Goal: Task Accomplishment & Management: Manage account settings

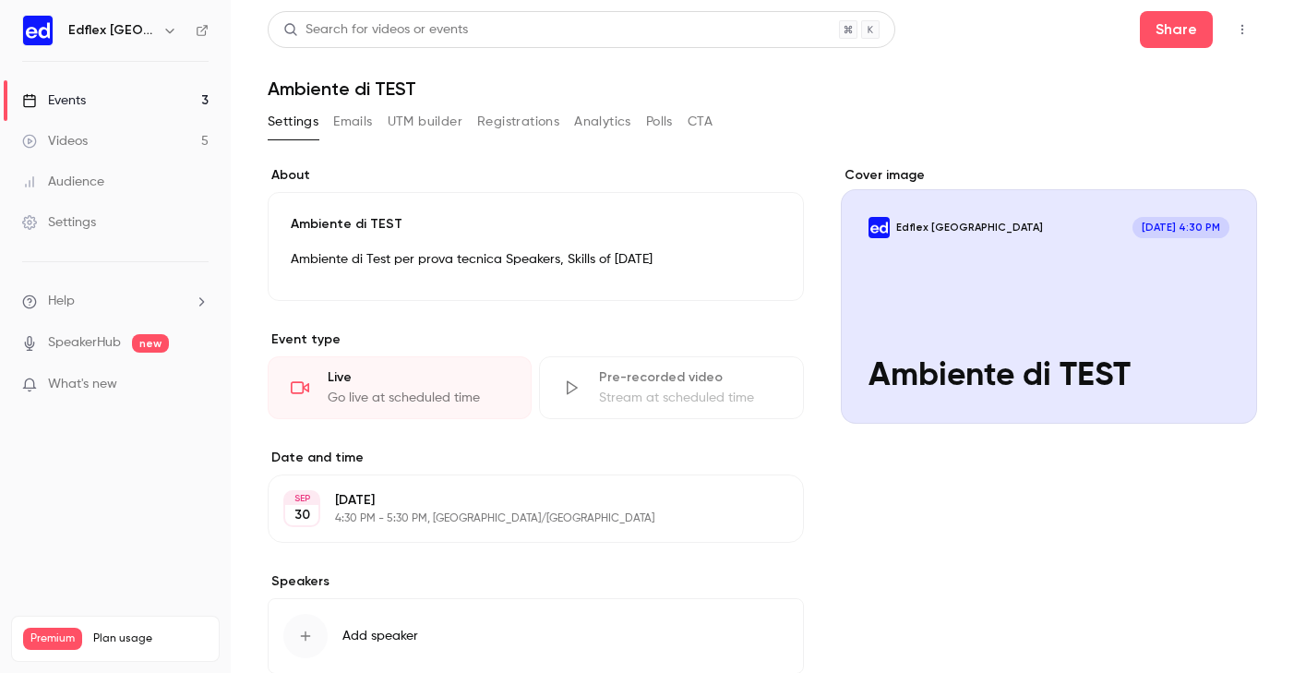
click at [93, 33] on h6 "Edflex [GEOGRAPHIC_DATA]" at bounding box center [111, 30] width 87 height 18
click at [67, 102] on div "Events" at bounding box center [54, 100] width 64 height 18
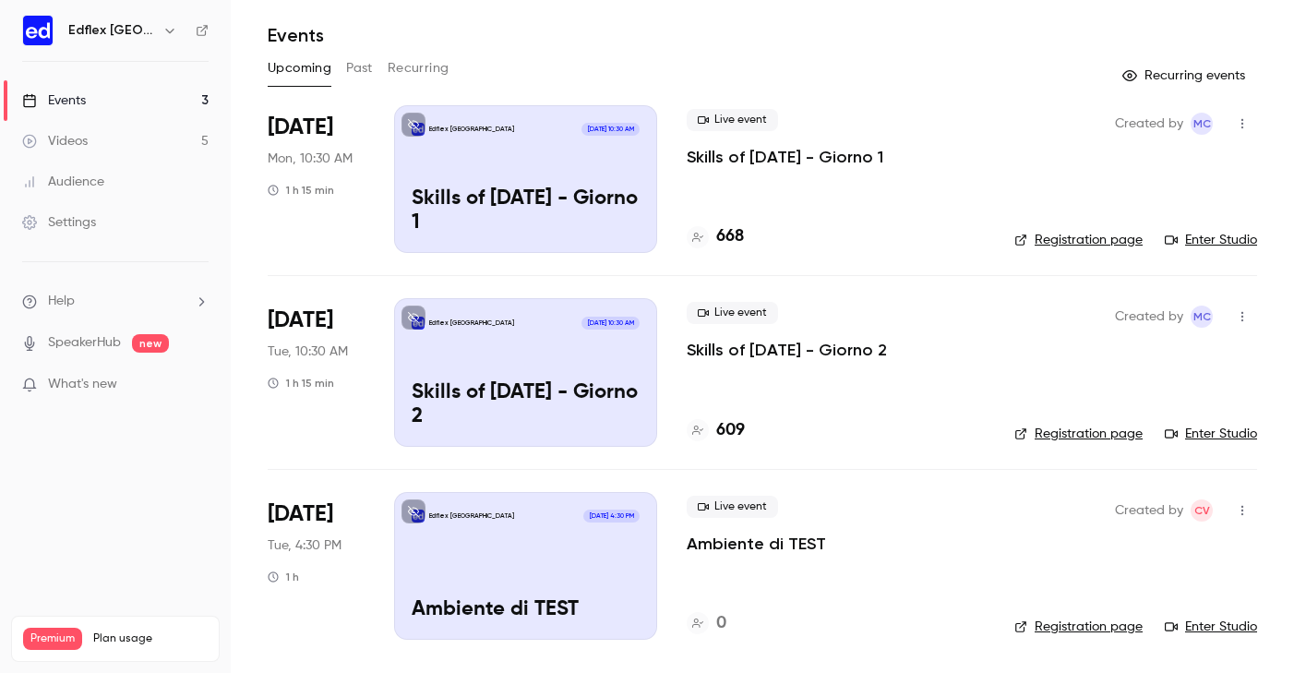
scroll to position [54, 0]
click at [162, 29] on icon "button" at bounding box center [169, 30] width 15 height 15
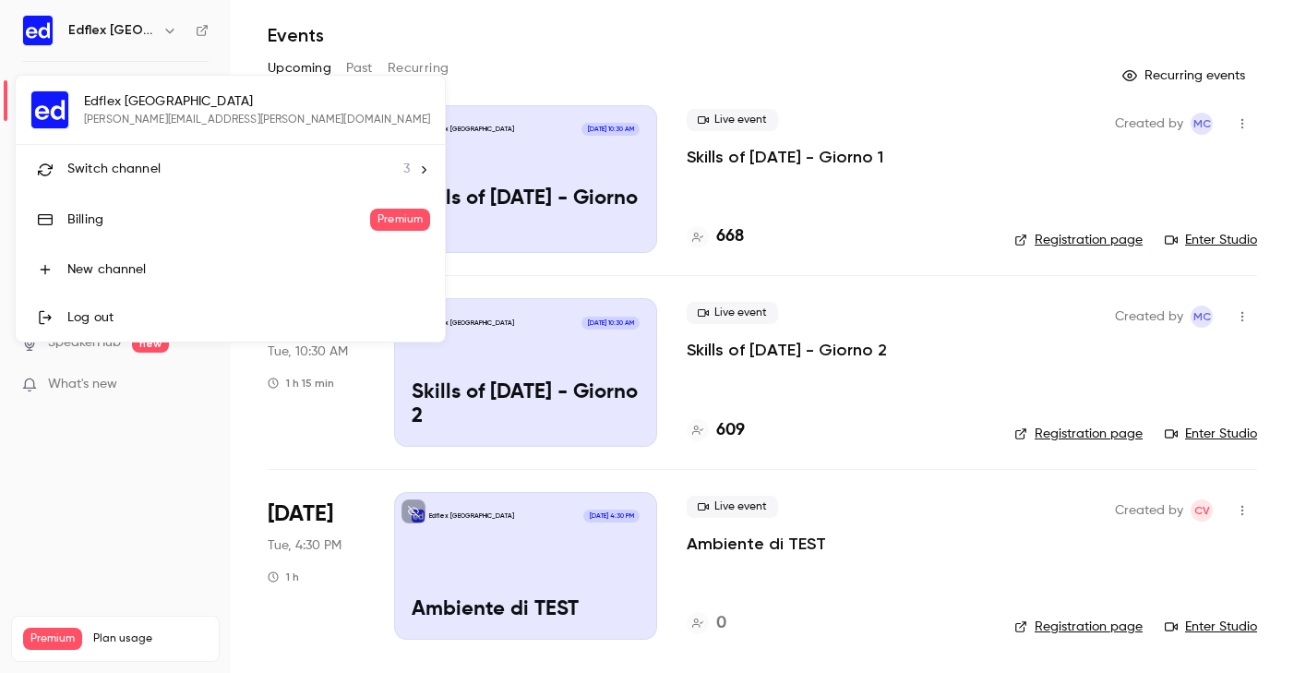
click at [169, 456] on div at bounding box center [647, 336] width 1294 height 673
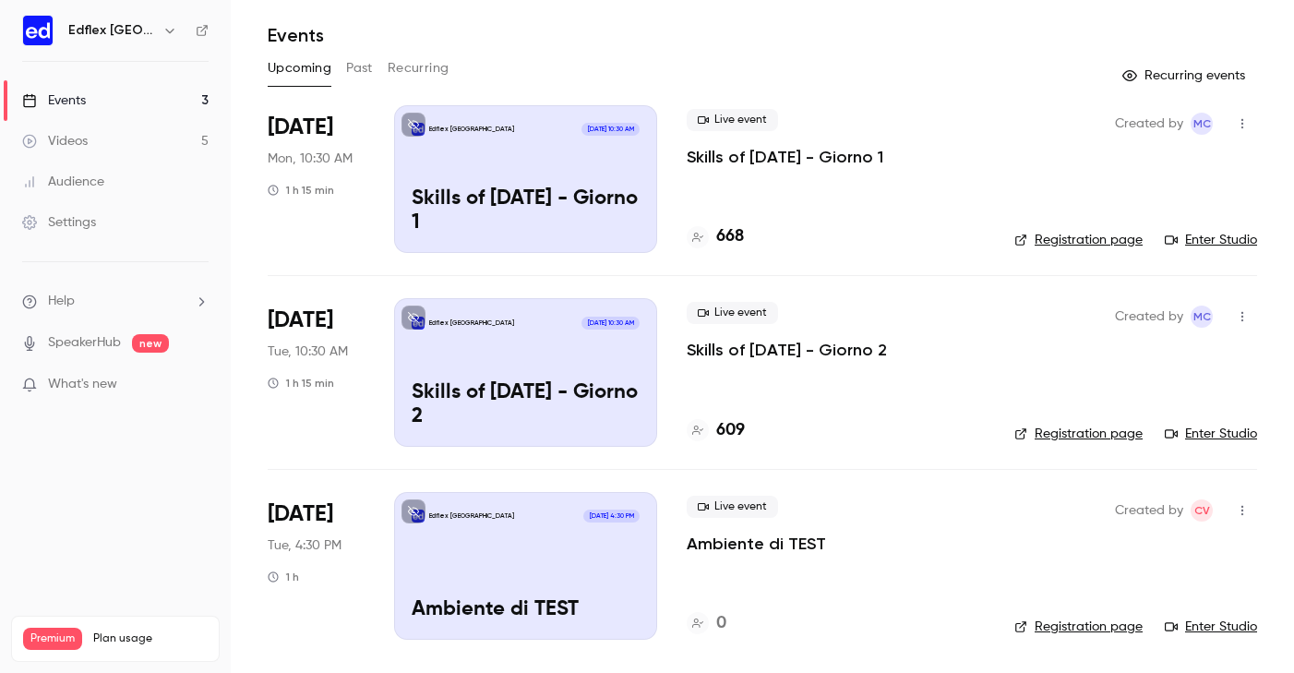
click at [461, 156] on div "Edflex [GEOGRAPHIC_DATA] [DATE] 10:30 AM Skills of [DATE] - Giorno 1" at bounding box center [525, 179] width 263 height 148
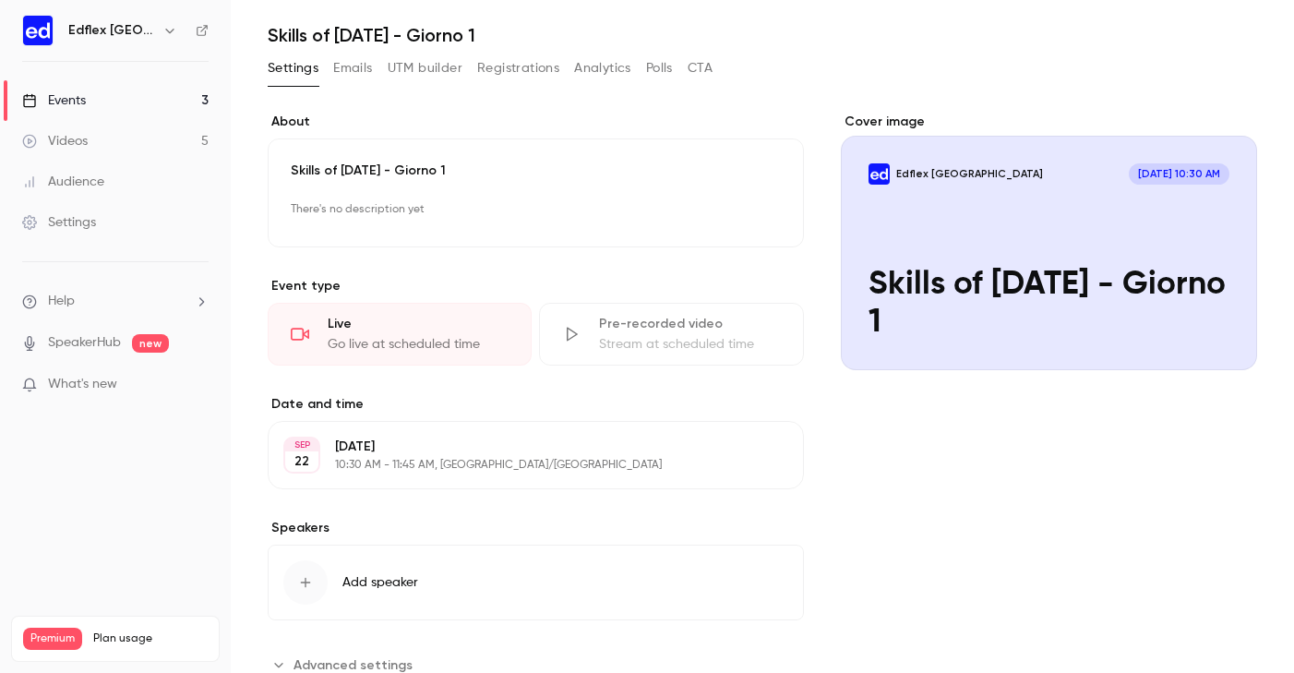
click at [89, 98] on link "Events 3" at bounding box center [115, 100] width 231 height 41
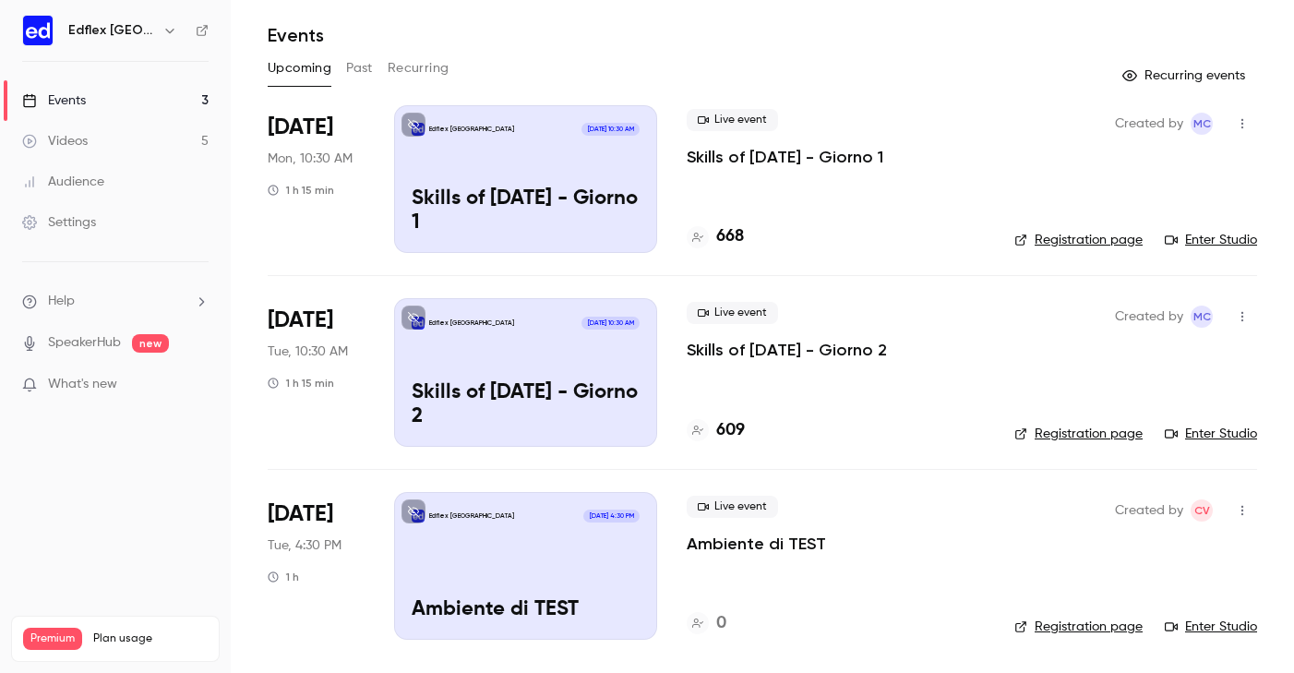
scroll to position [54, 0]
click at [551, 526] on div "Edflex [GEOGRAPHIC_DATA] [DATE] 4:30 PM Ambiente di TEST" at bounding box center [525, 566] width 263 height 148
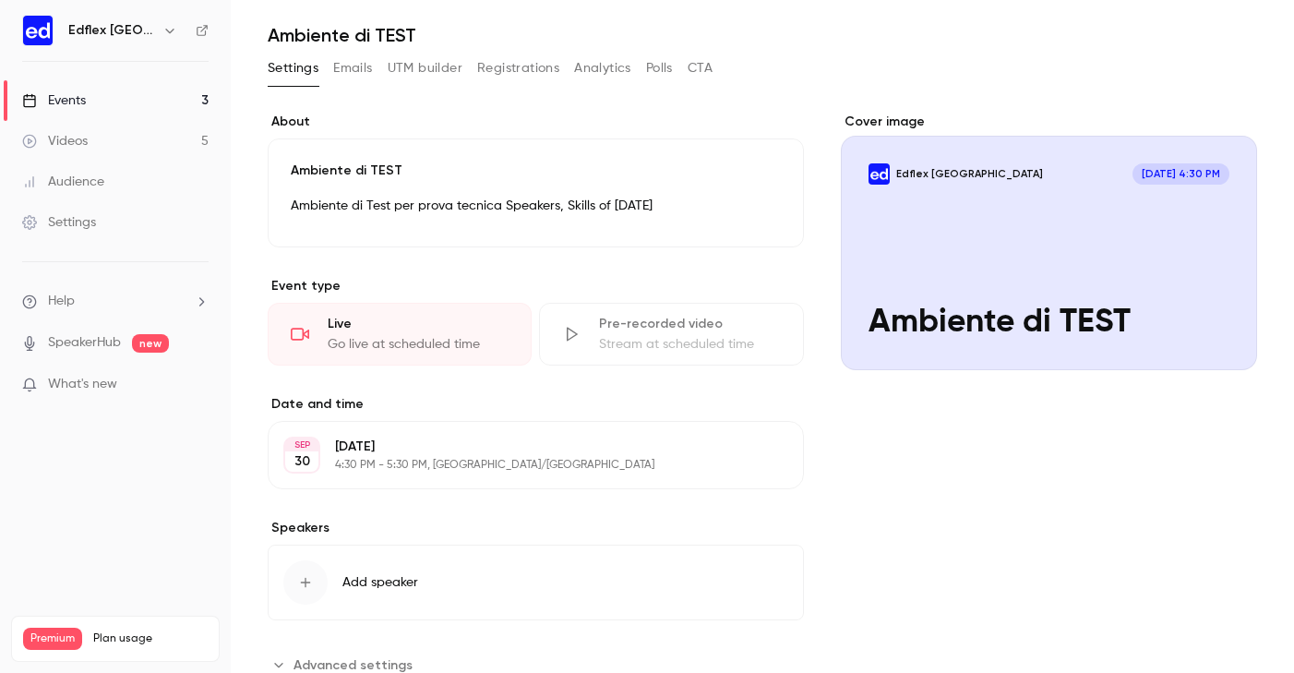
click at [944, 243] on div "Cover image" at bounding box center [1049, 242] width 417 height 258
click at [0, 0] on input "Edflex [GEOGRAPHIC_DATA] [DATE] 4:30 PM Ambiente di TEST" at bounding box center [0, 0] width 0 height 0
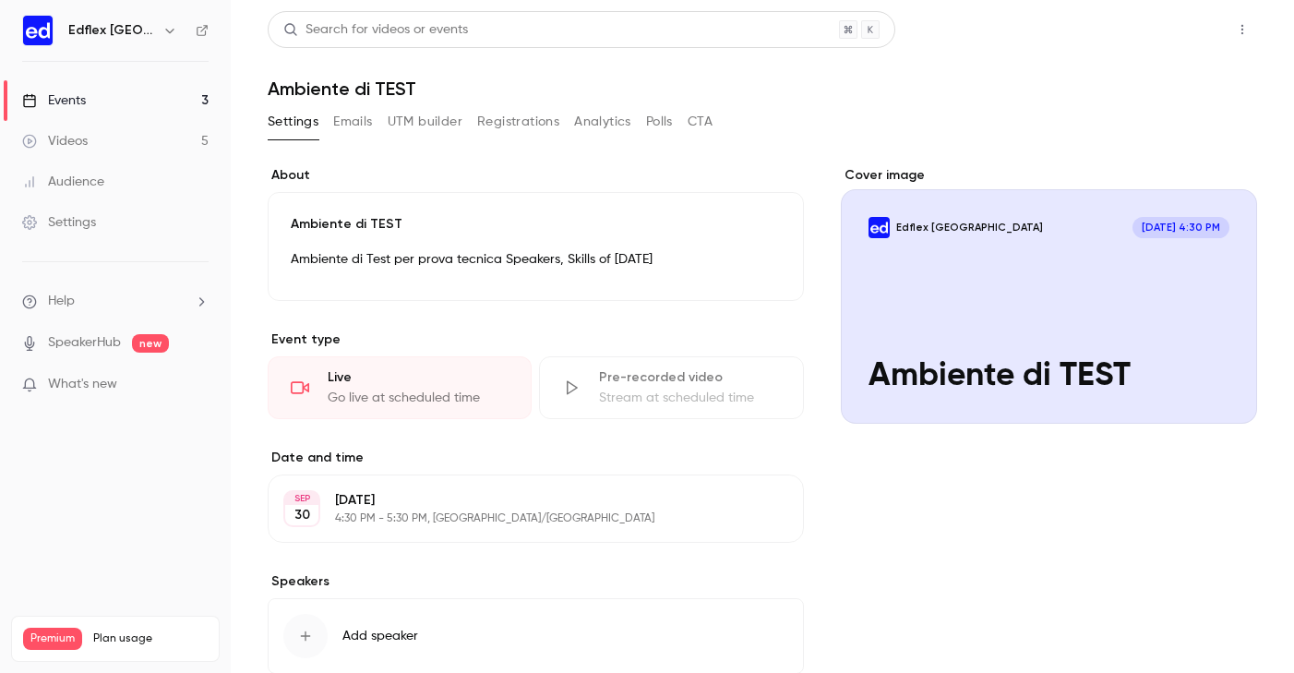
click at [1176, 40] on button "Share" at bounding box center [1176, 29] width 73 height 37
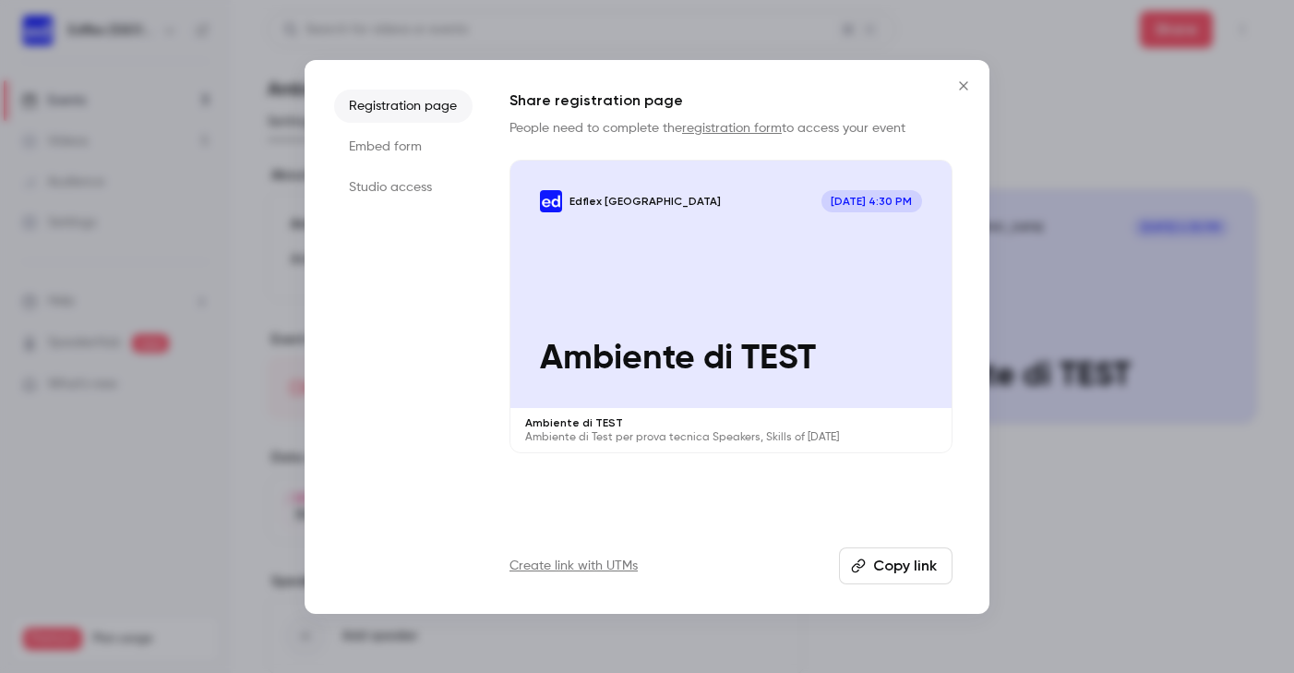
click at [385, 172] on li "Studio access" at bounding box center [403, 187] width 138 height 33
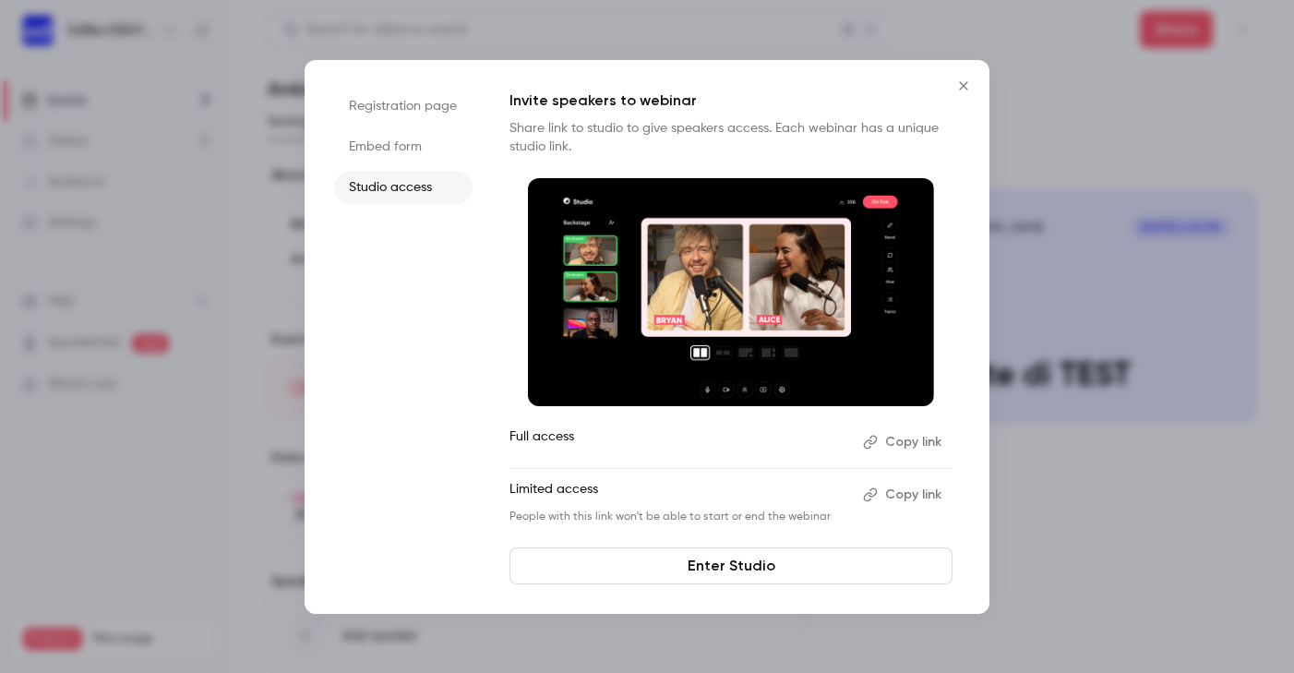
click at [593, 564] on link "Enter Studio" at bounding box center [731, 565] width 443 height 37
click at [1093, 115] on div at bounding box center [647, 336] width 1294 height 673
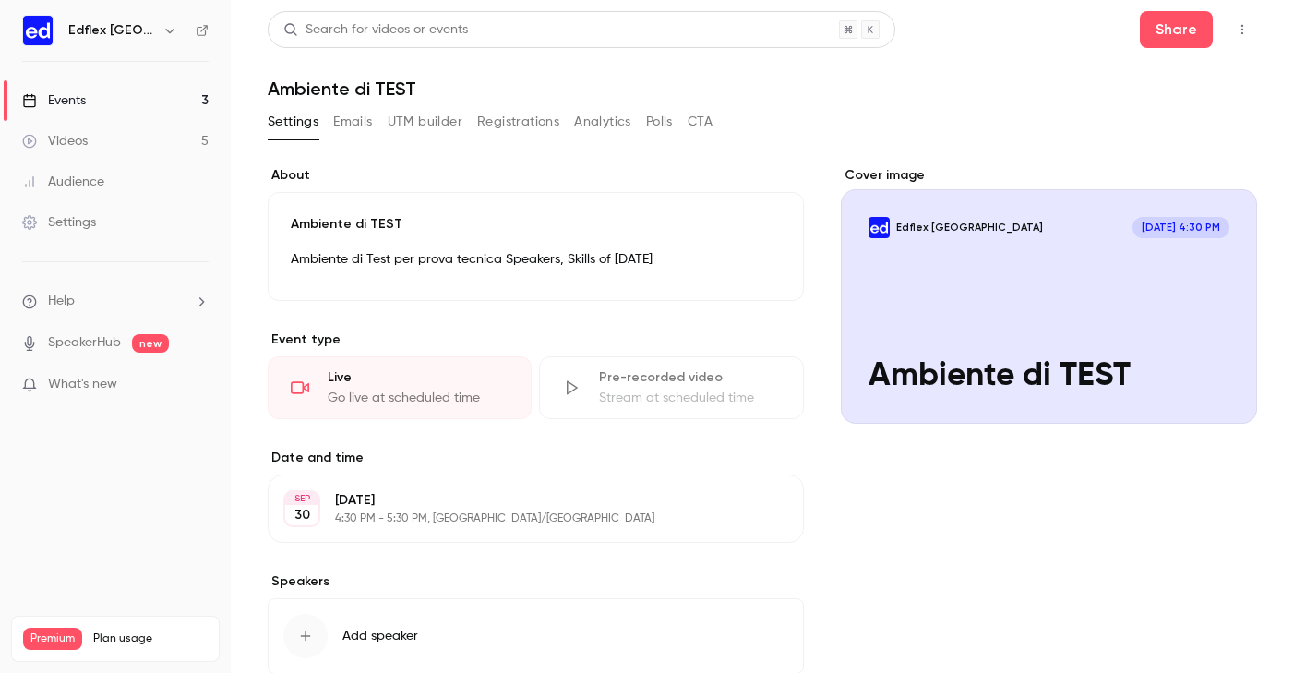
click at [363, 496] on p "[DATE]" at bounding box center [520, 500] width 371 height 18
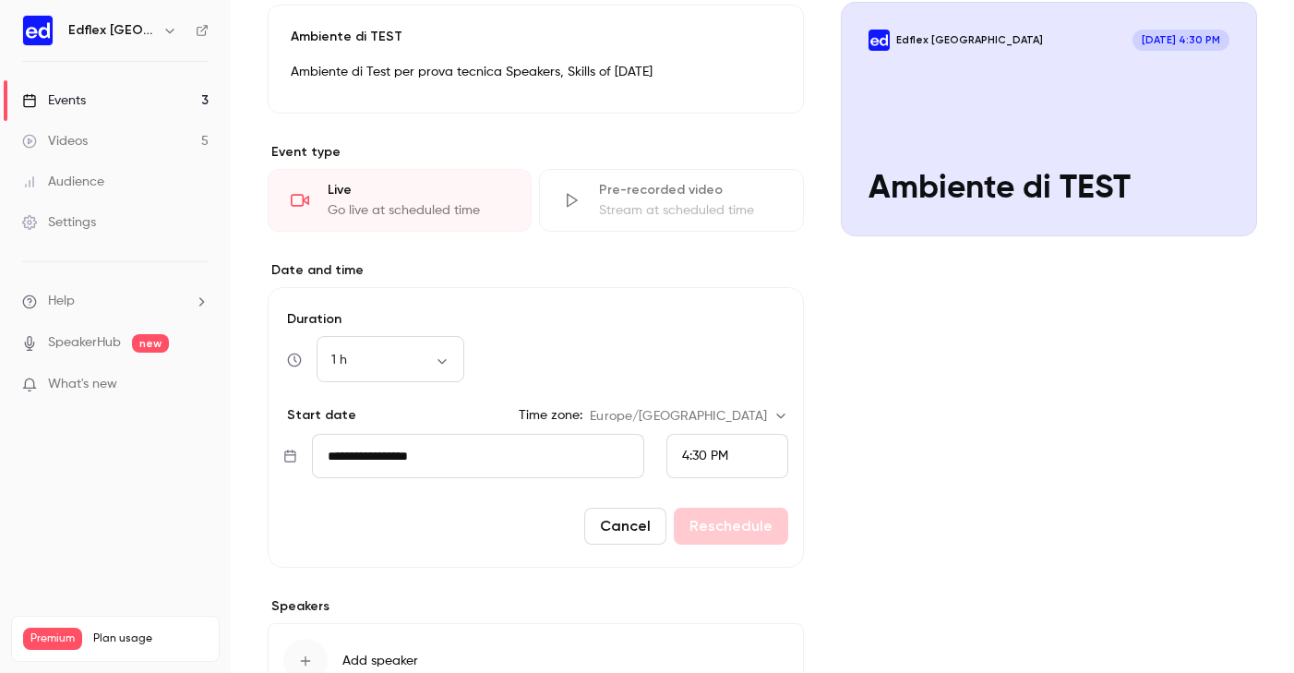
scroll to position [219, 0]
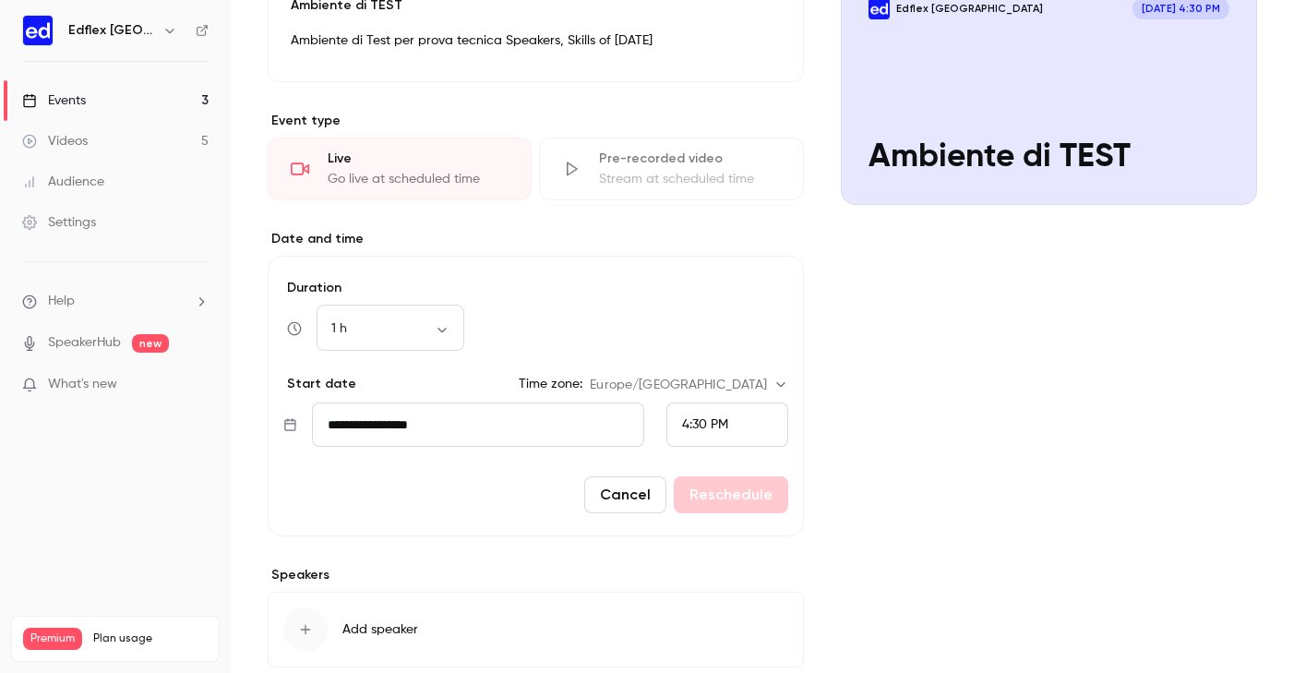
click at [896, 289] on div "Cover image Edflex [GEOGRAPHIC_DATA] [DATE] 4:30 PM Ambiente di TEST" at bounding box center [1049, 336] width 417 height 779
click at [811, 297] on div "**********" at bounding box center [763, 336] width 990 height 779
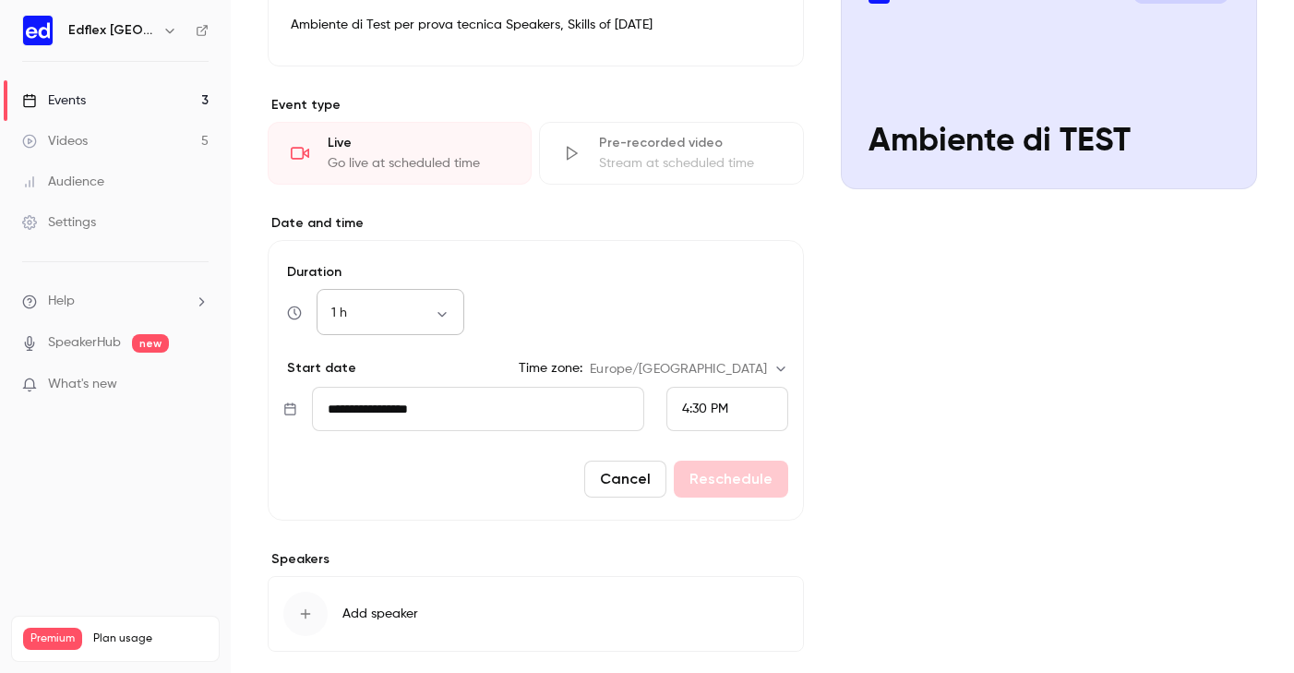
scroll to position [237, 0]
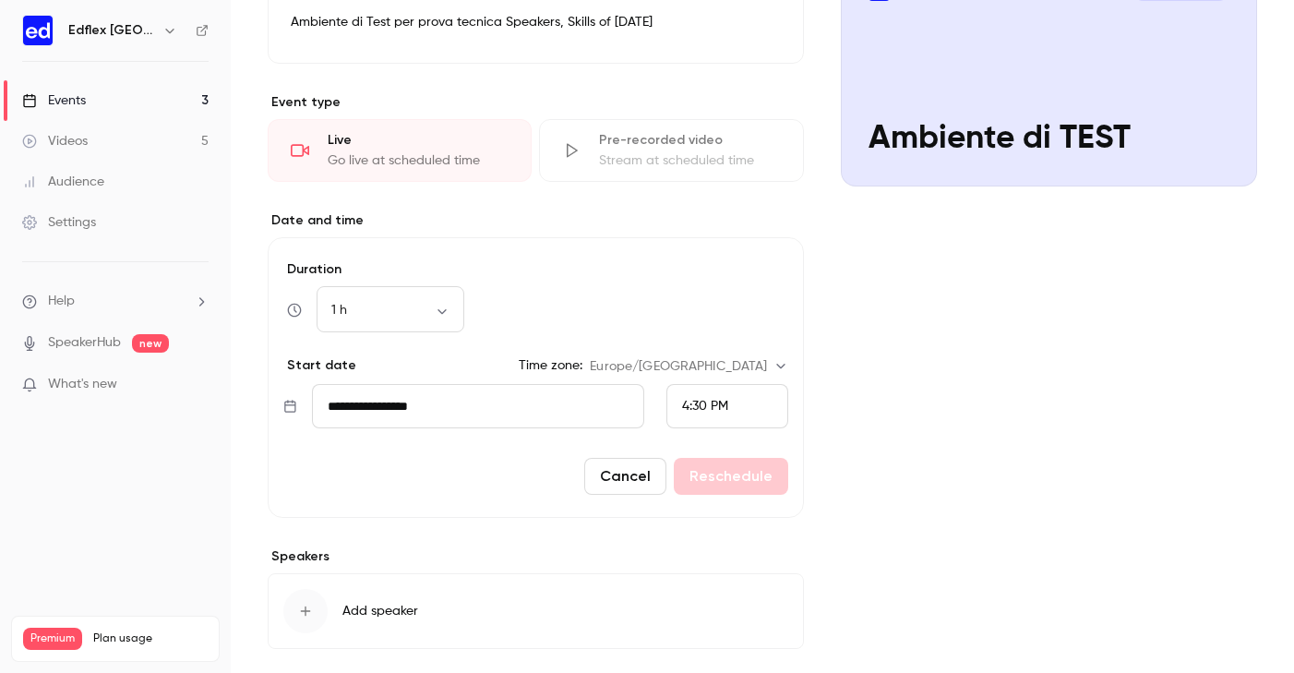
click at [878, 242] on div "Cover image Edflex [GEOGRAPHIC_DATA] [DATE] 4:30 PM Ambiente di TEST" at bounding box center [1049, 318] width 417 height 779
click at [627, 481] on button "Cancel" at bounding box center [625, 476] width 82 height 37
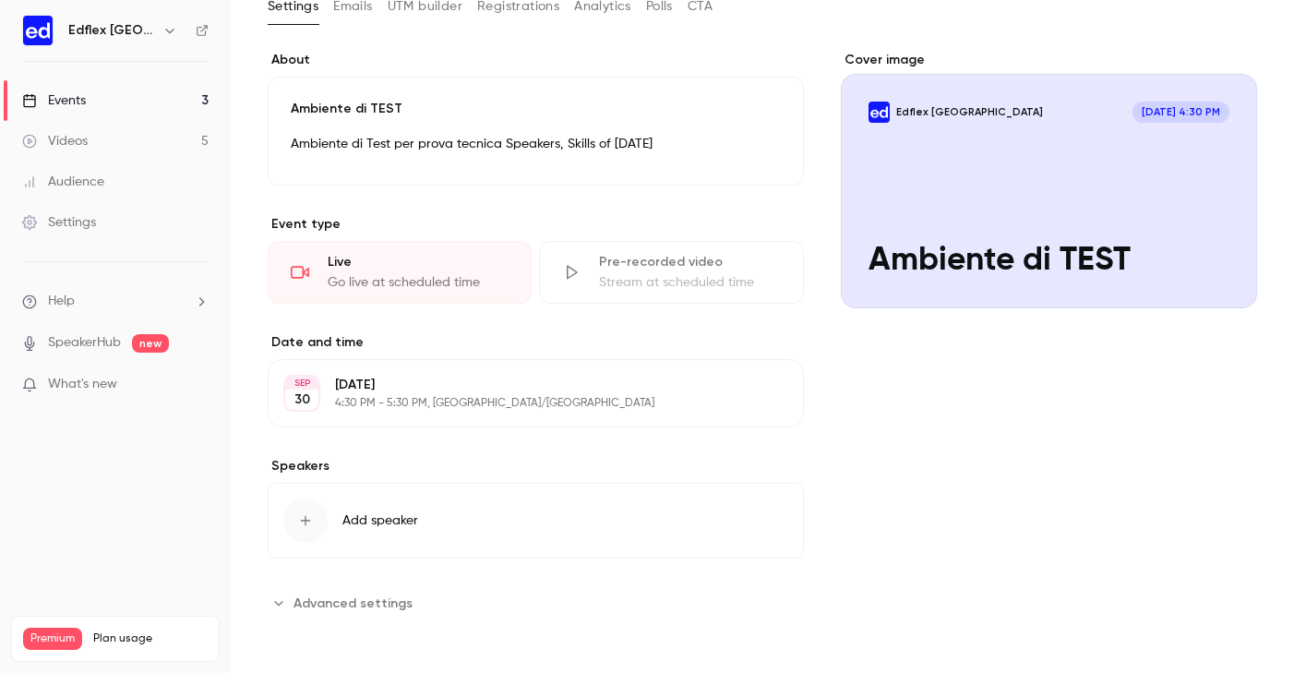
scroll to position [0, 0]
click at [764, 393] on button "Edit" at bounding box center [754, 394] width 67 height 30
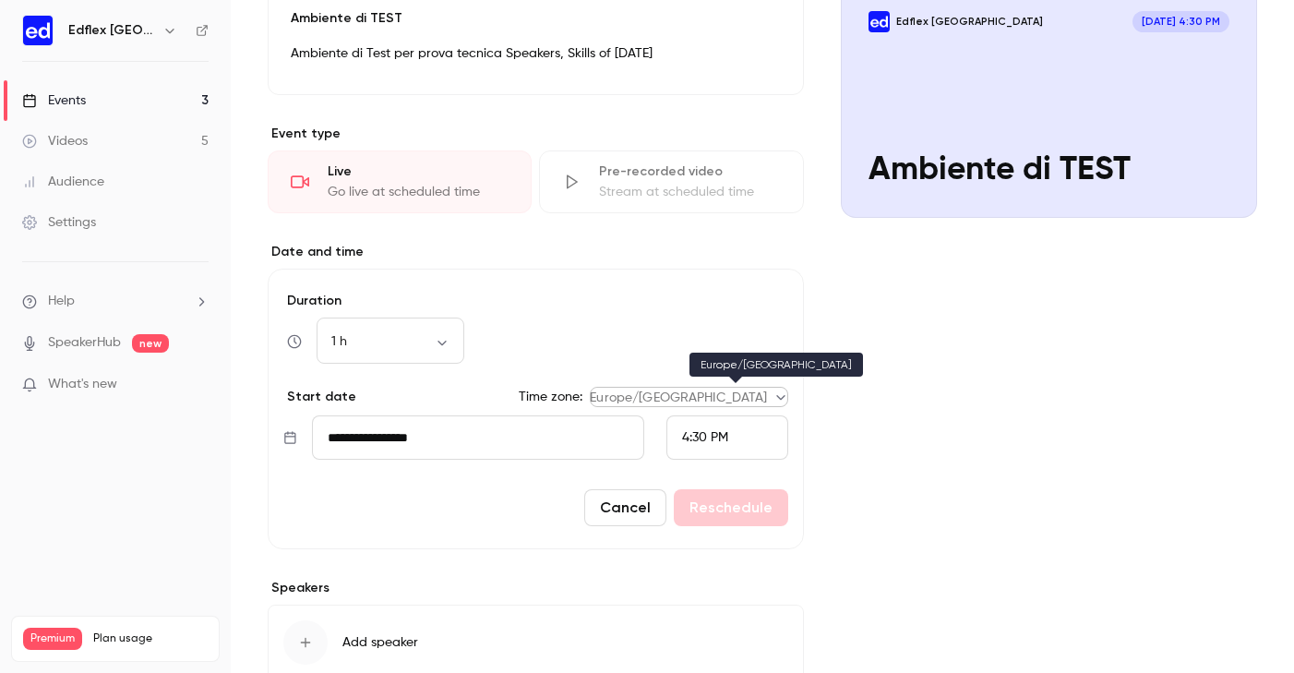
scroll to position [210, 0]
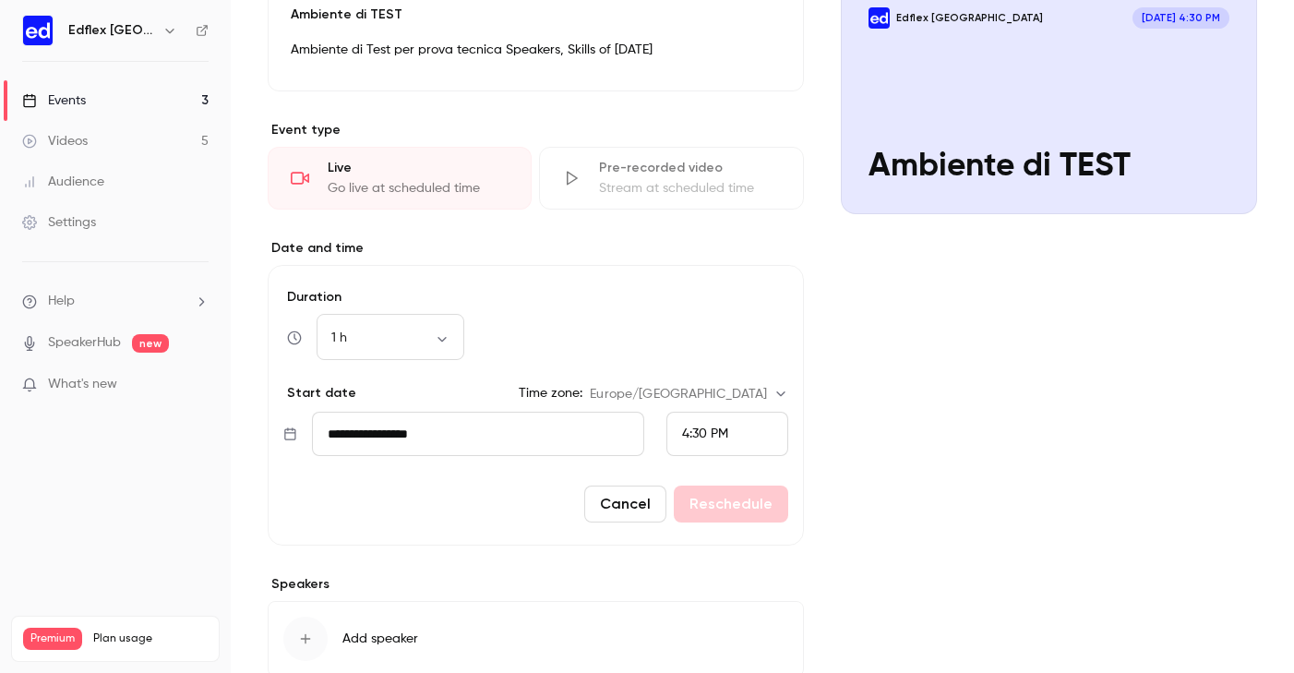
click at [858, 456] on div "Cover image Edflex [GEOGRAPHIC_DATA] [DATE] 4:30 PM Ambiente di TEST" at bounding box center [1049, 346] width 417 height 779
click at [915, 322] on div "Cover image Edflex [GEOGRAPHIC_DATA] [DATE] 4:30 PM Ambiente di TEST" at bounding box center [1049, 346] width 417 height 779
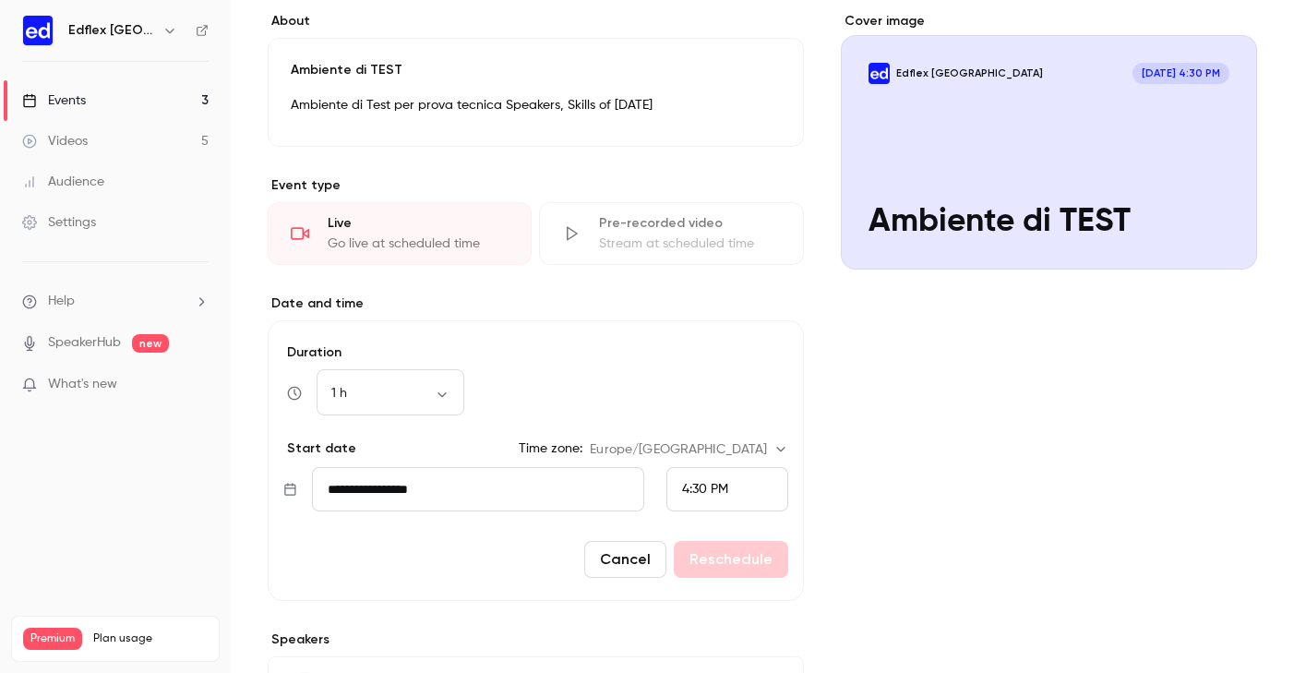
scroll to position [151, 0]
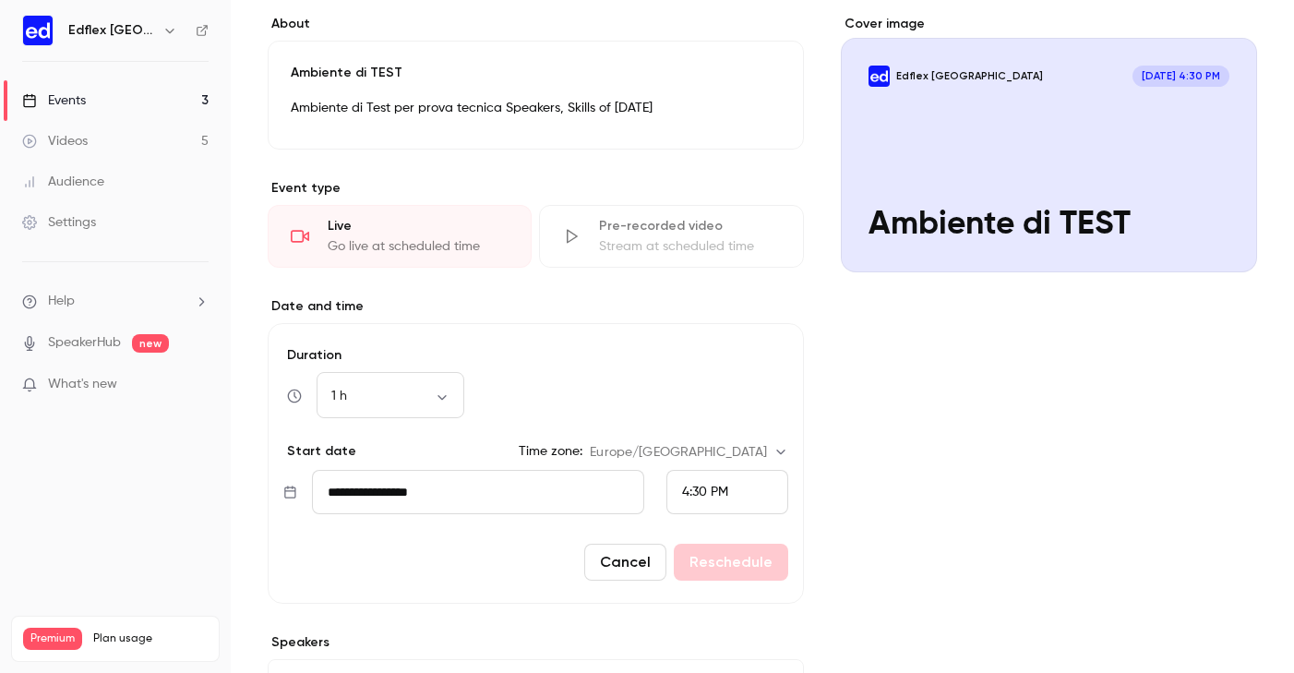
click at [749, 495] on div "4:30 PM" at bounding box center [728, 492] width 122 height 44
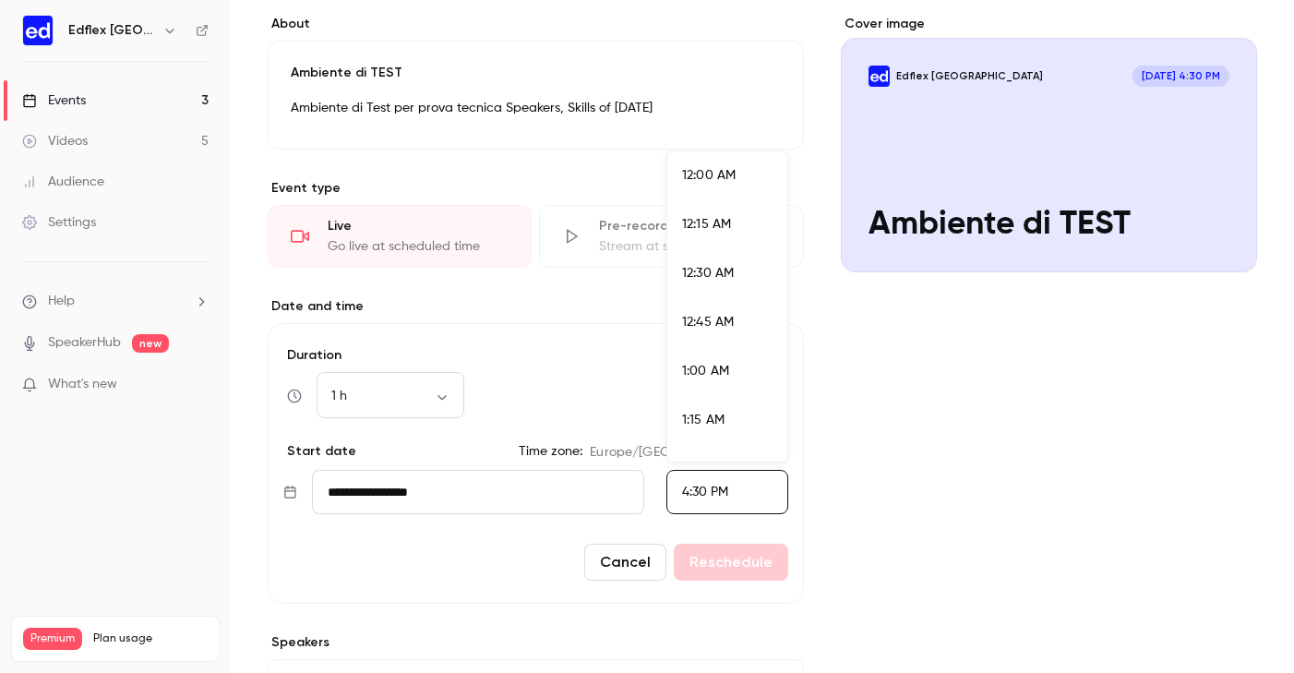
scroll to position [3099, 0]
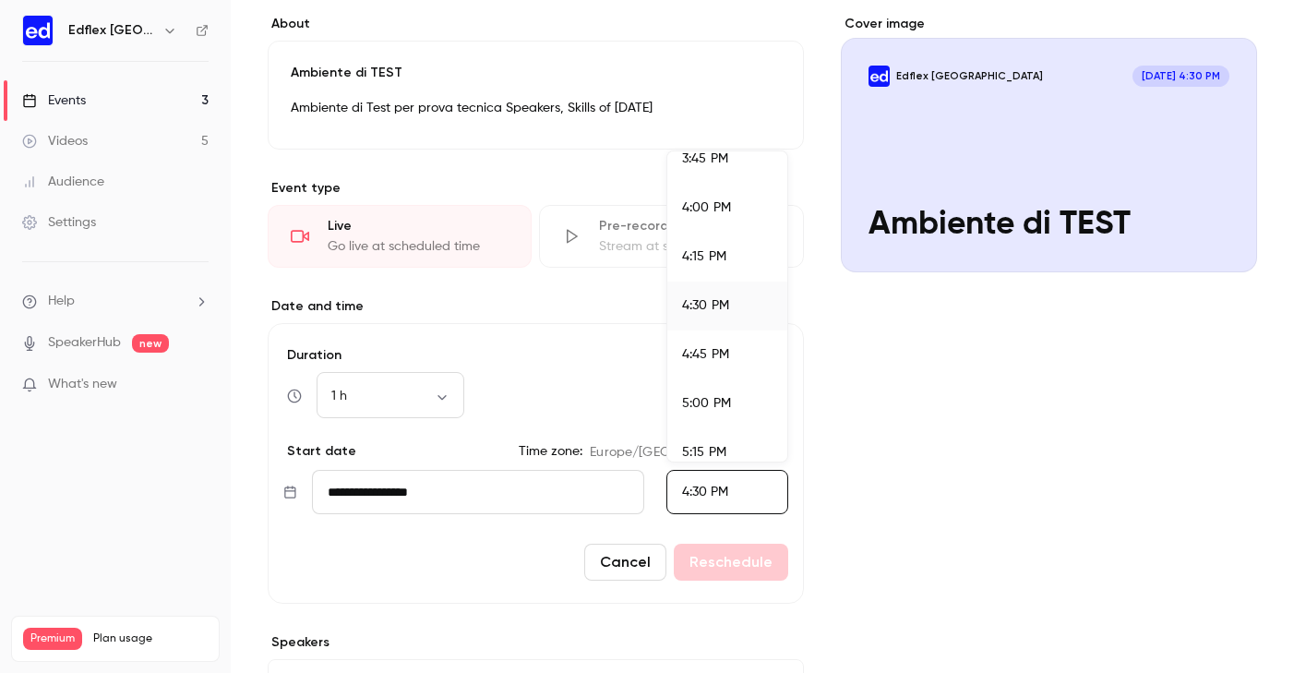
click at [893, 464] on div at bounding box center [647, 336] width 1294 height 673
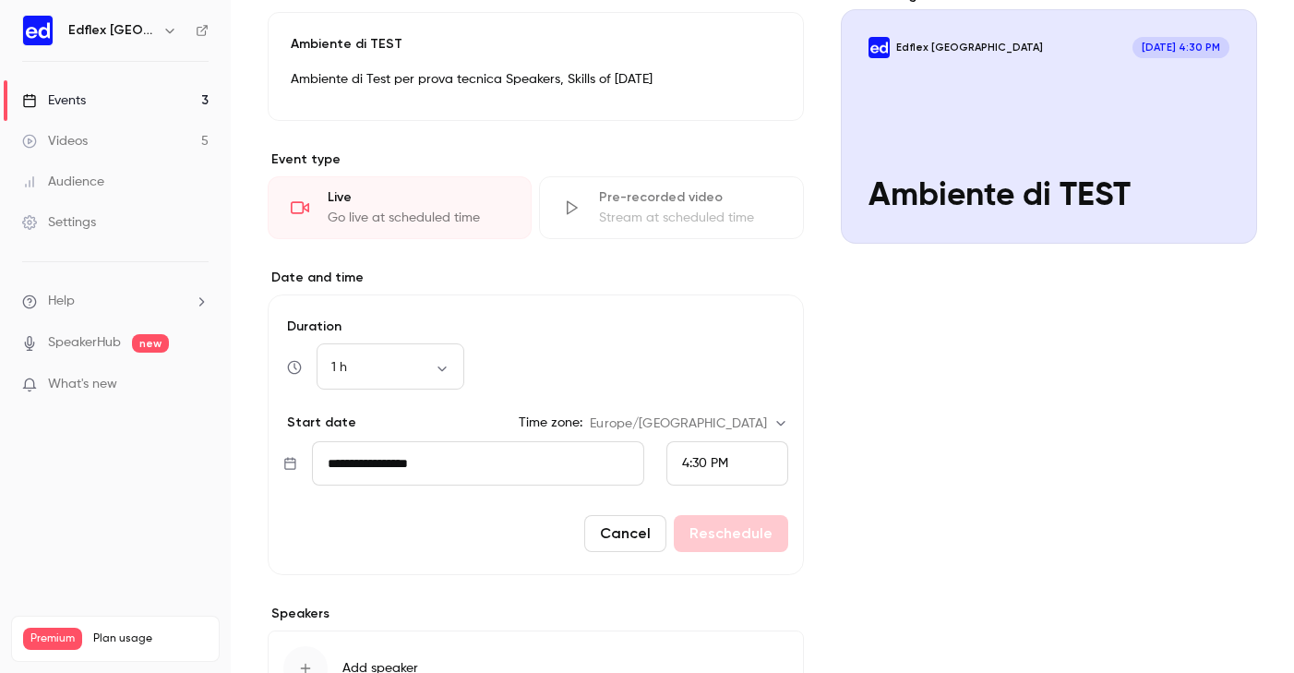
scroll to position [192, 0]
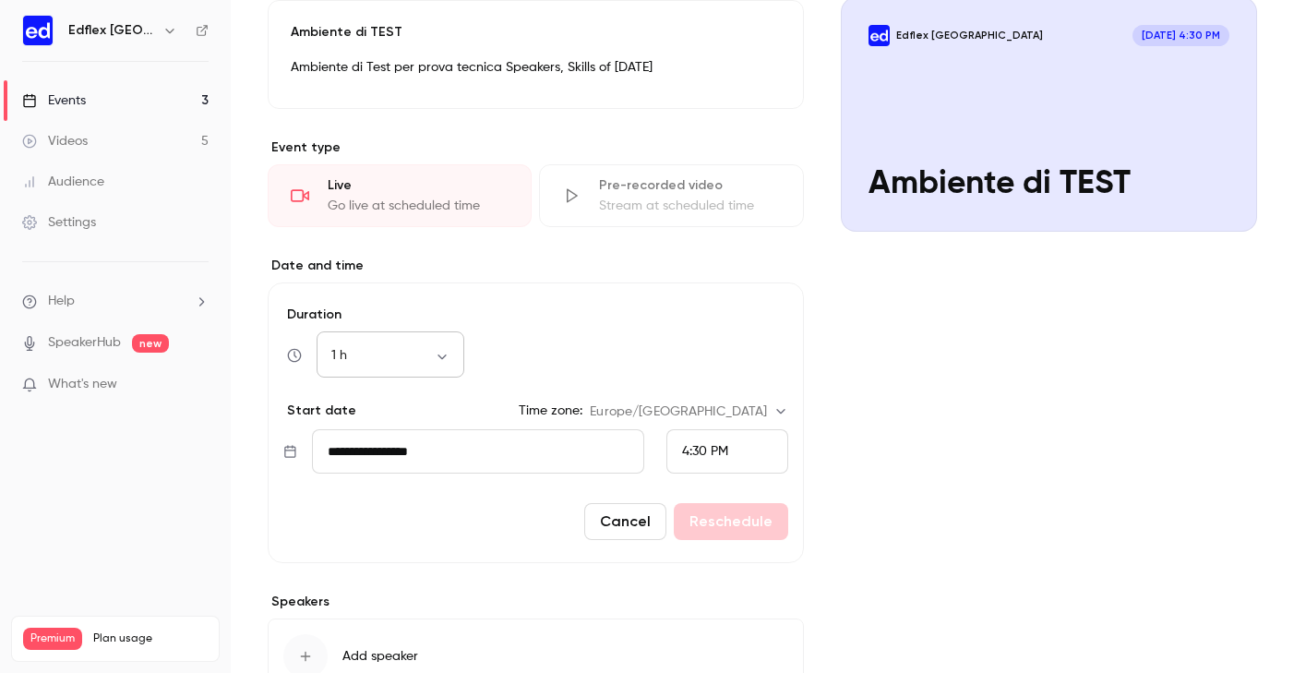
click at [359, 344] on div "1 h ** ​" at bounding box center [391, 355] width 148 height 44
click at [447, 353] on body "**********" at bounding box center [647, 336] width 1294 height 673
click at [365, 493] on li "3 h" at bounding box center [391, 487] width 148 height 48
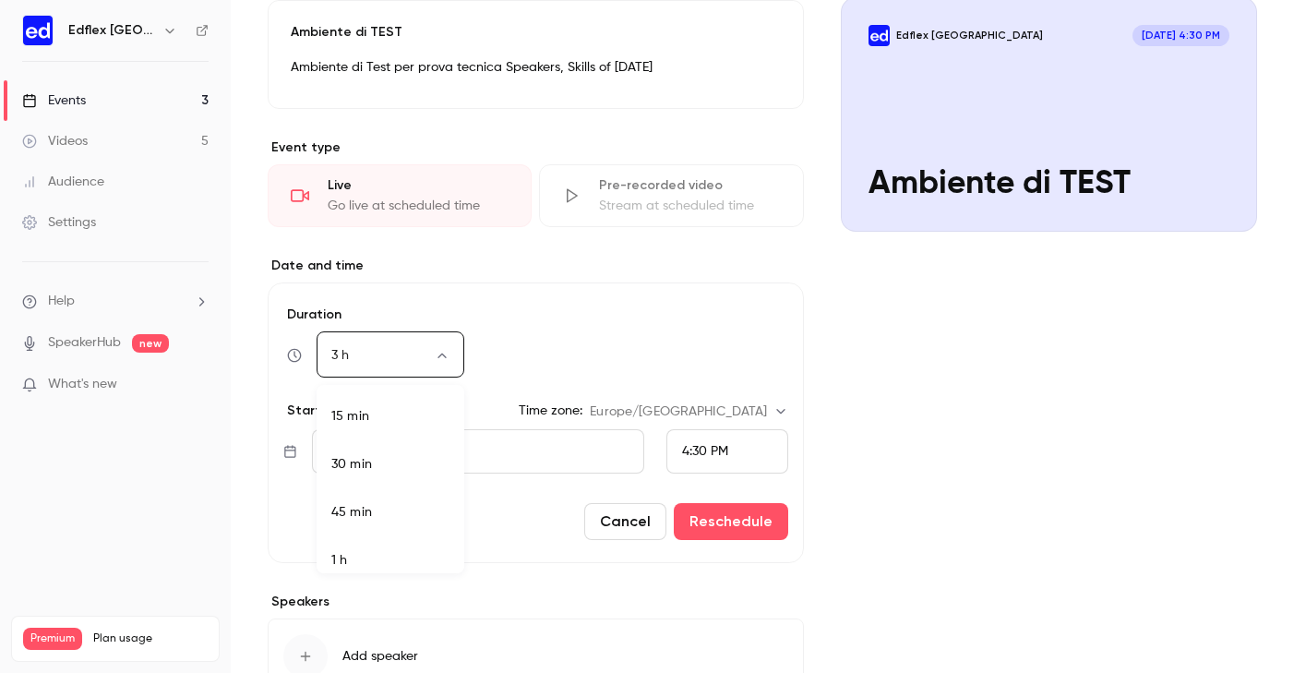
click at [449, 347] on body "**********" at bounding box center [647, 336] width 1294 height 673
click at [374, 540] on li "4 h" at bounding box center [391, 548] width 148 height 48
type input "***"
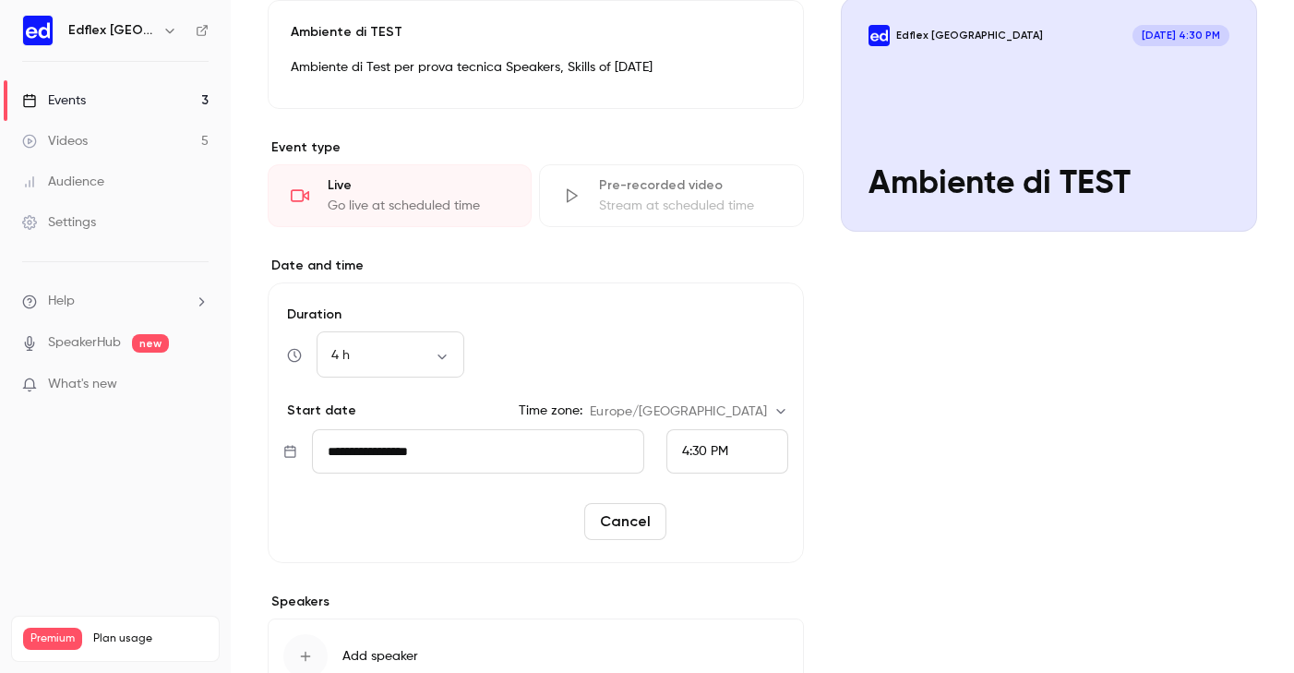
click at [723, 523] on button "Reschedule" at bounding box center [731, 521] width 114 height 37
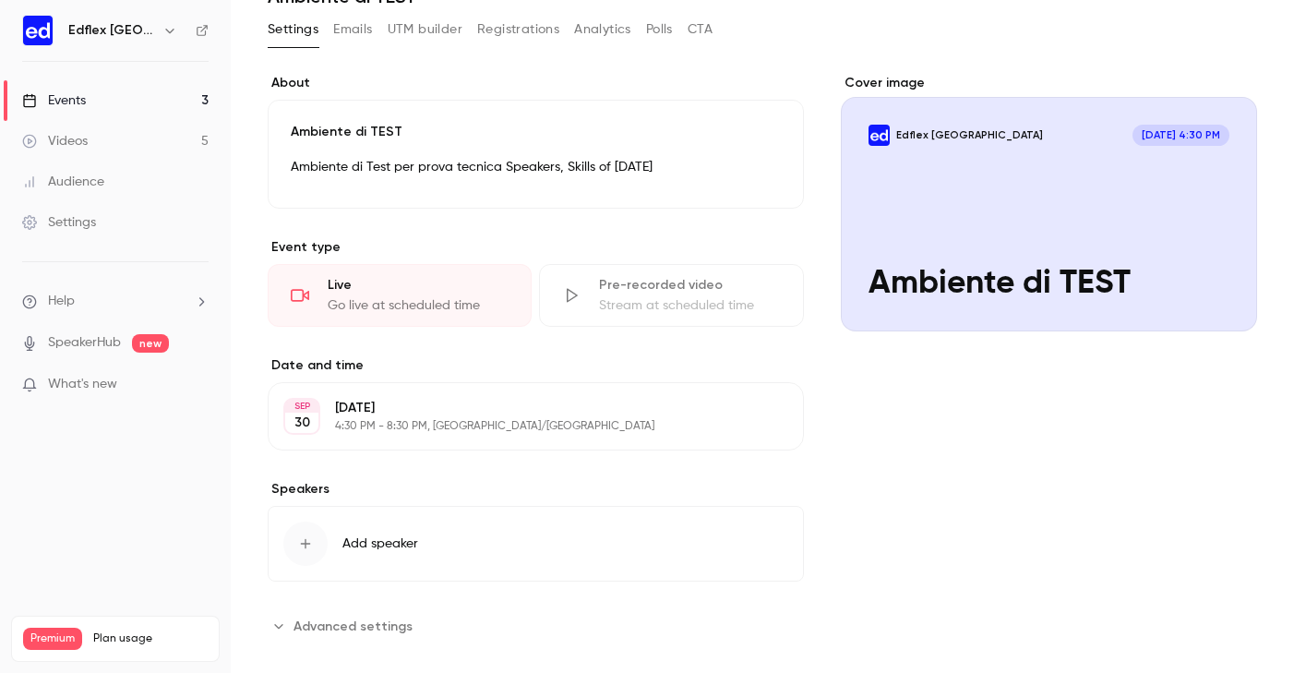
scroll to position [0, 0]
click at [59, 101] on div "Events" at bounding box center [54, 100] width 64 height 18
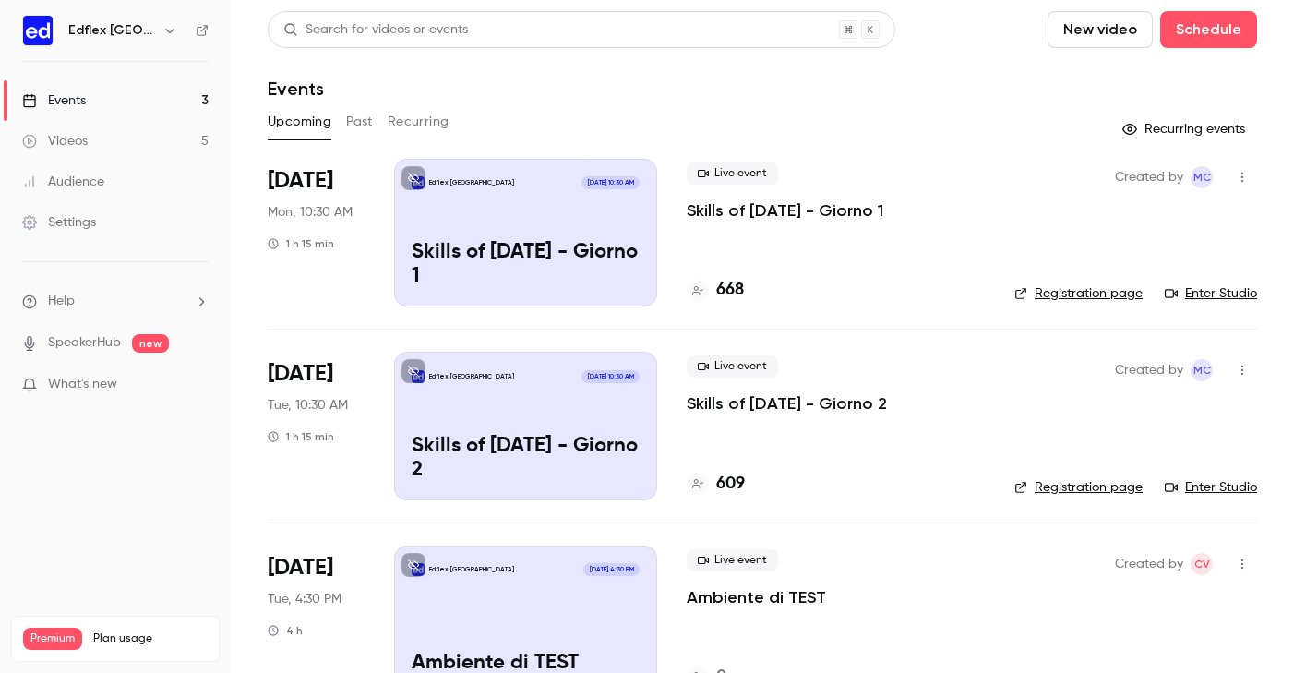
click at [499, 192] on div "Edflex [GEOGRAPHIC_DATA] [DATE] 10:30 AM Skills of [DATE] - Giorno 1" at bounding box center [525, 233] width 263 height 148
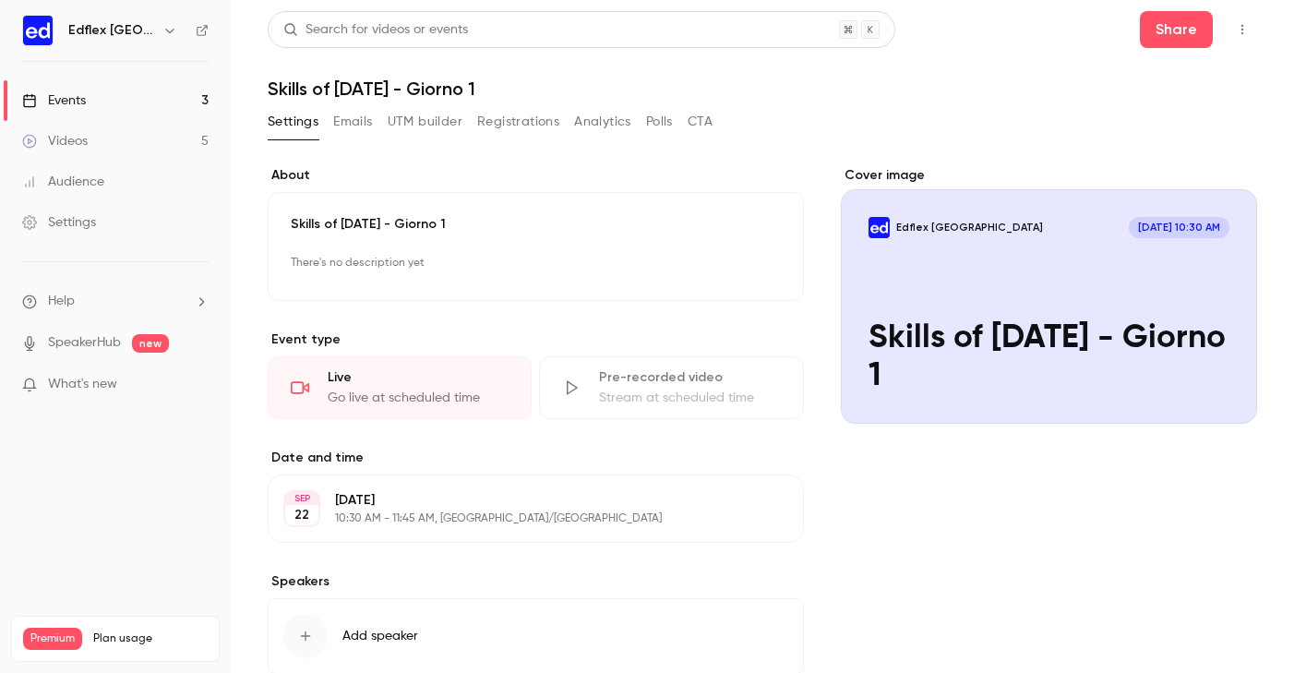
click at [162, 23] on icon "button" at bounding box center [169, 30] width 15 height 15
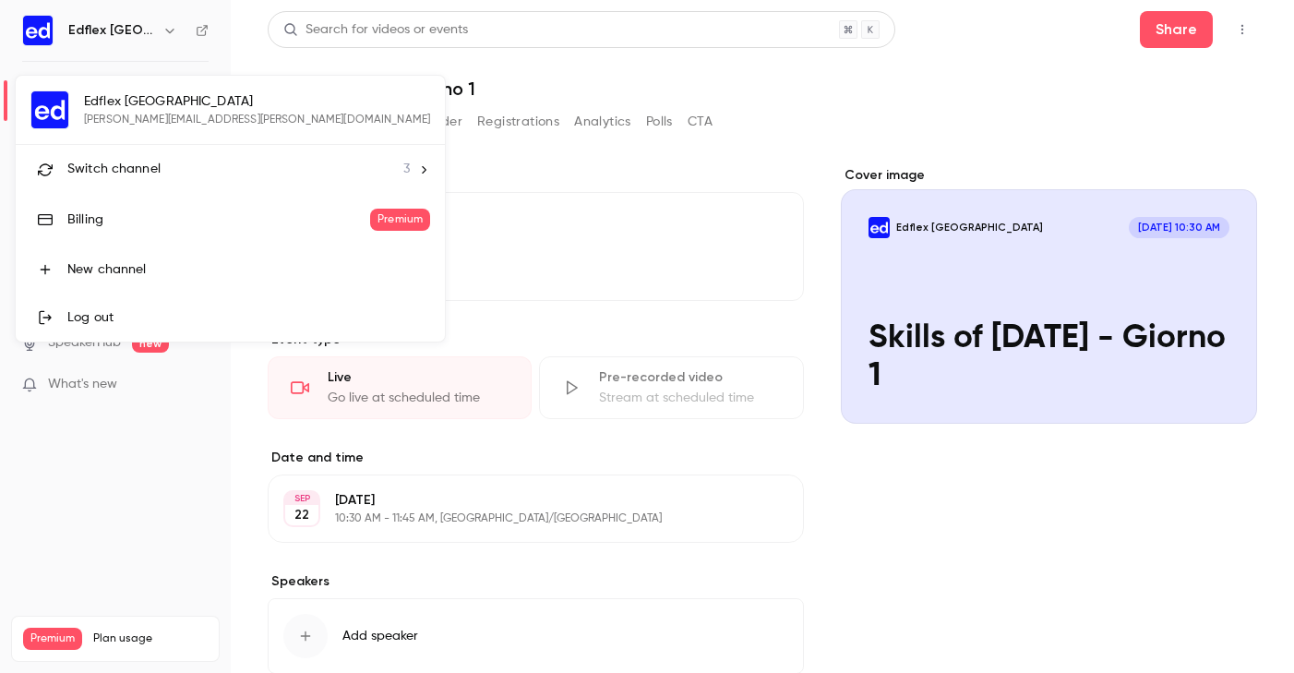
click at [403, 171] on span "3" at bounding box center [406, 169] width 6 height 19
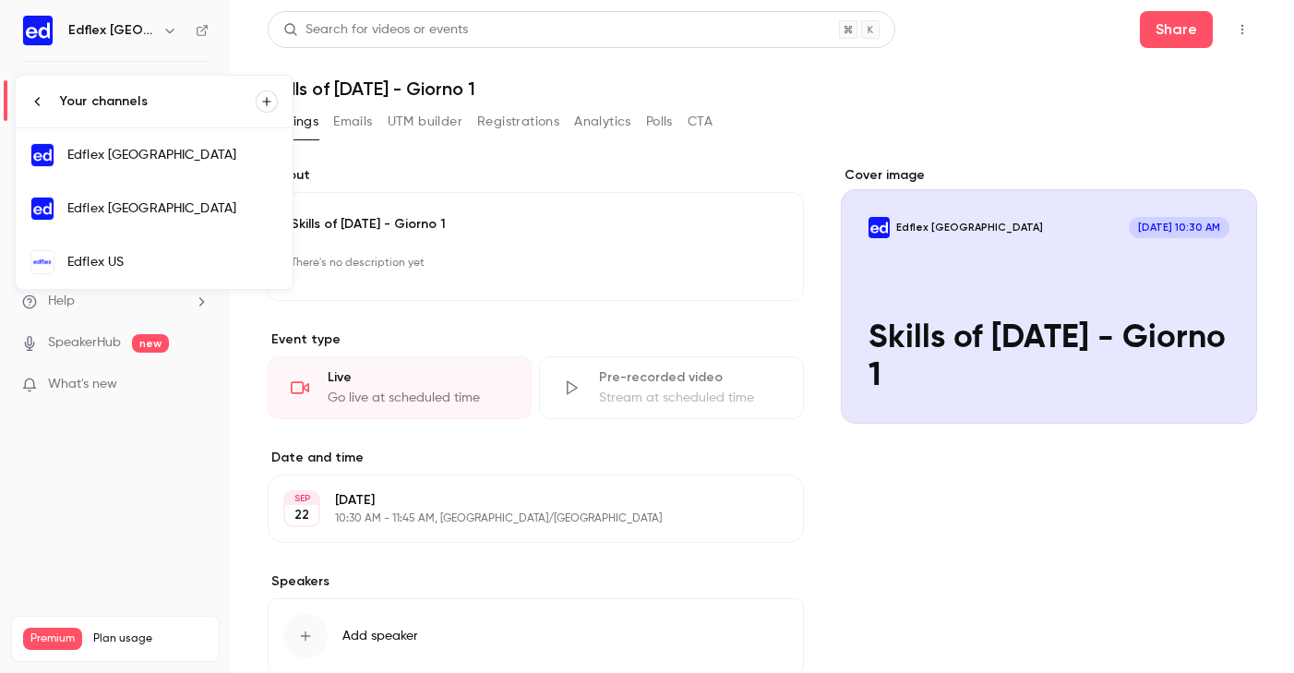
click at [197, 160] on div "Edflex [GEOGRAPHIC_DATA]" at bounding box center [172, 155] width 211 height 18
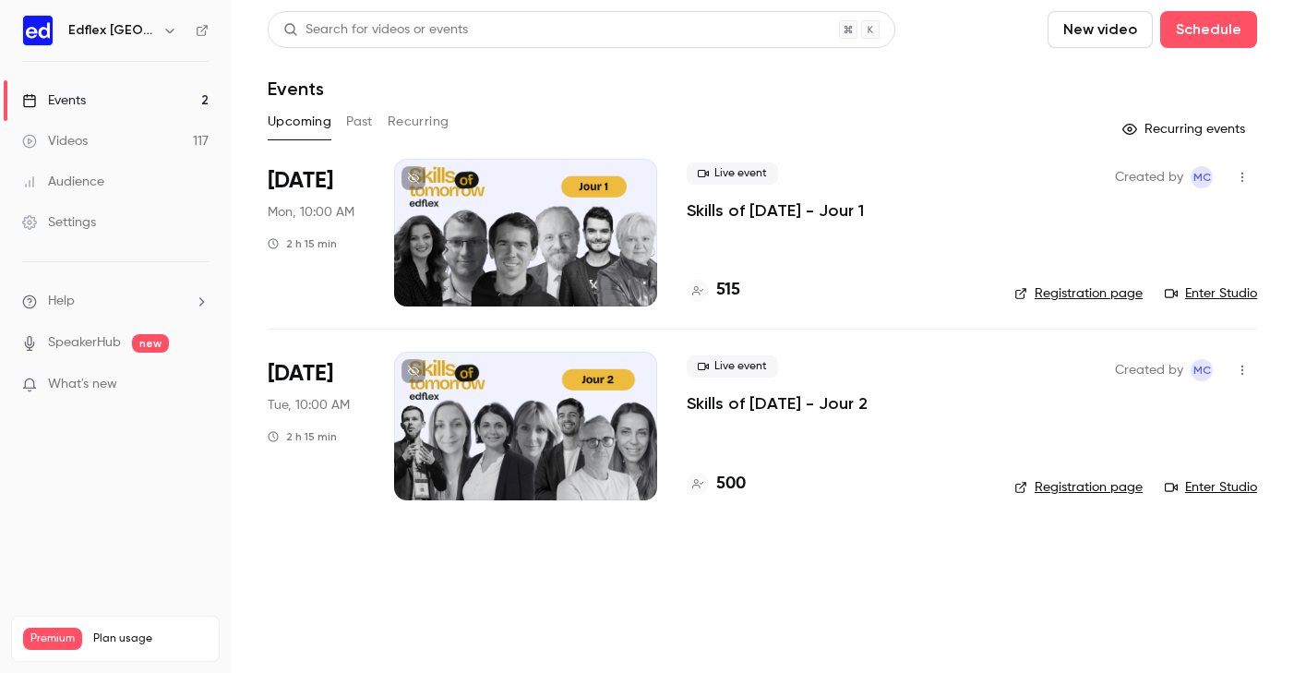
click at [497, 201] on div at bounding box center [525, 233] width 263 height 148
click at [162, 33] on icon "button" at bounding box center [169, 30] width 15 height 15
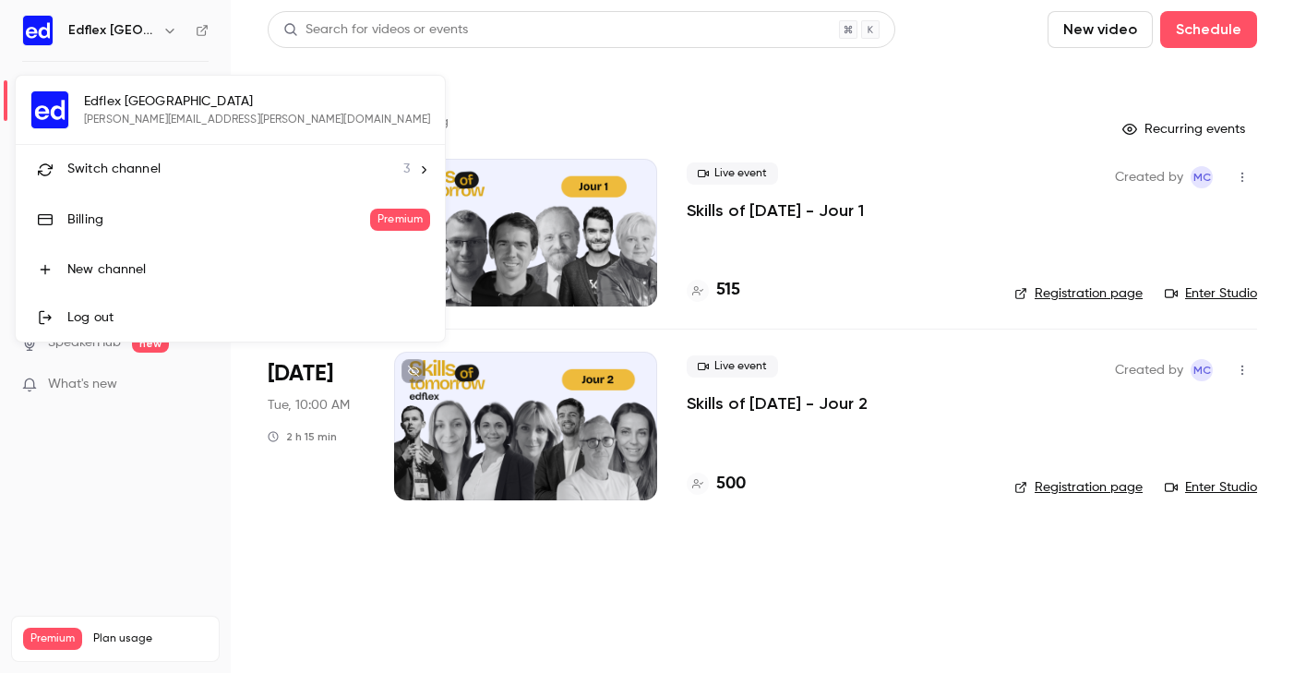
click at [178, 180] on li "Switch channel 3" at bounding box center [230, 169] width 429 height 49
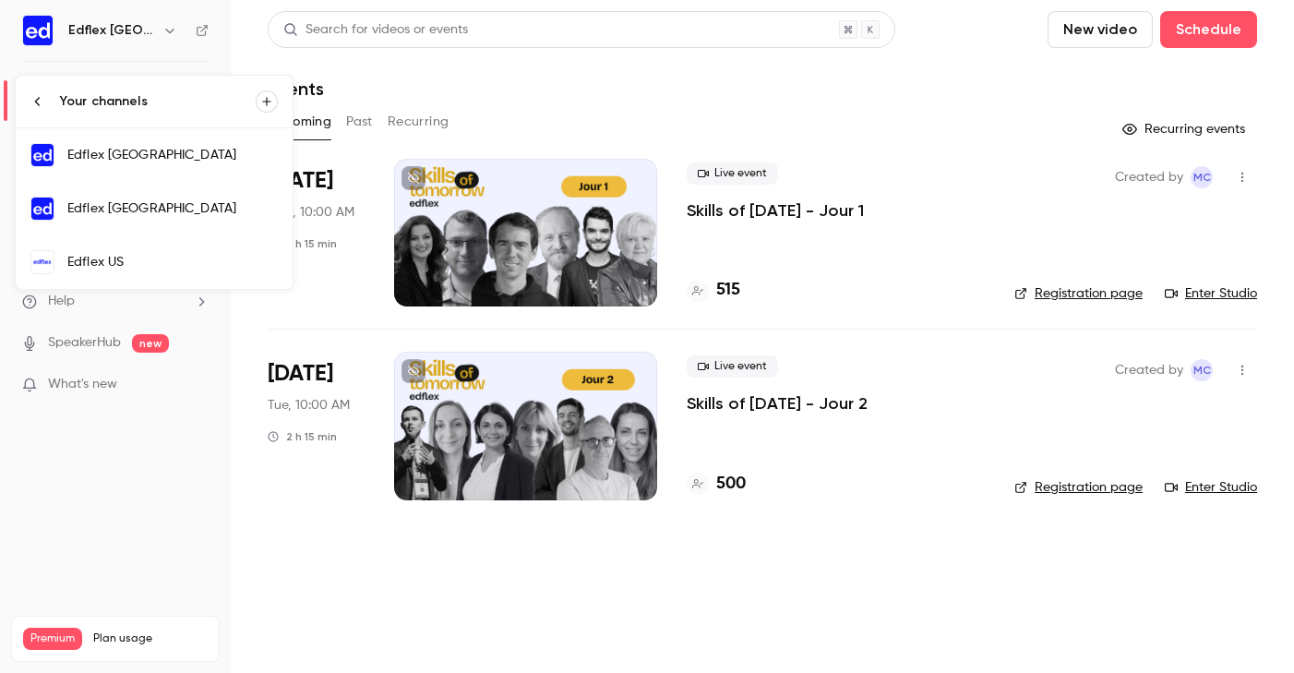
click at [153, 207] on div "Edflex [GEOGRAPHIC_DATA]" at bounding box center [172, 208] width 211 height 18
